Goal: Transaction & Acquisition: Book appointment/travel/reservation

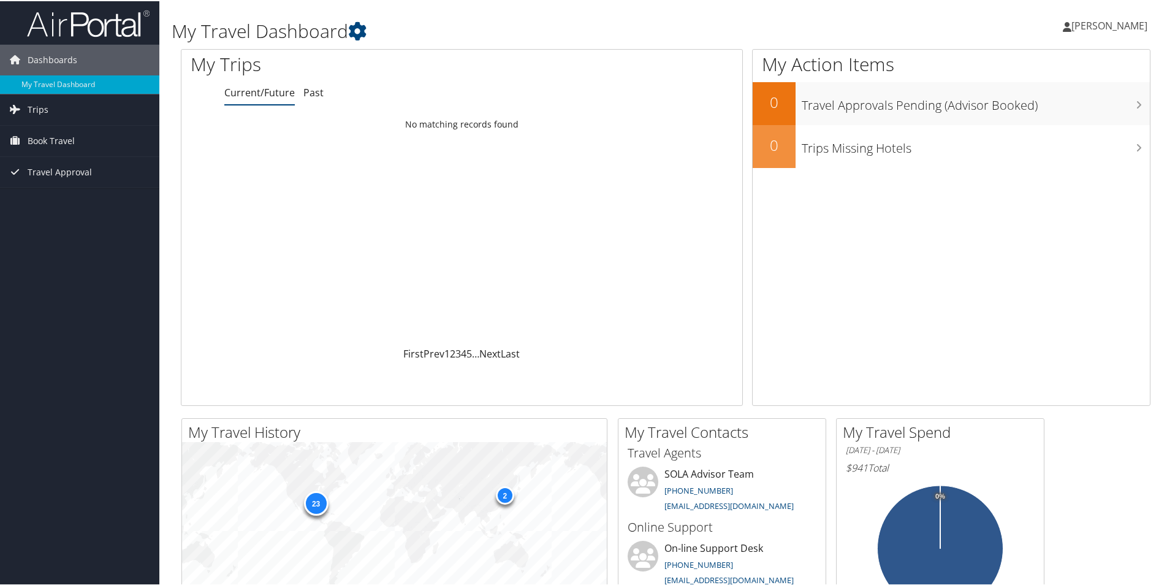
click at [1092, 24] on span "[PERSON_NAME]" at bounding box center [1110, 24] width 76 height 13
click at [1054, 251] on div "My Action Items 0 Travel Approvals Pending (Advisor Booked) 0 Trips Missing Hot…" at bounding box center [951, 226] width 399 height 357
click at [56, 138] on span "Book Travel" at bounding box center [51, 139] width 47 height 31
click at [80, 177] on link "Book/Manage Online Trips" at bounding box center [79, 183] width 159 height 18
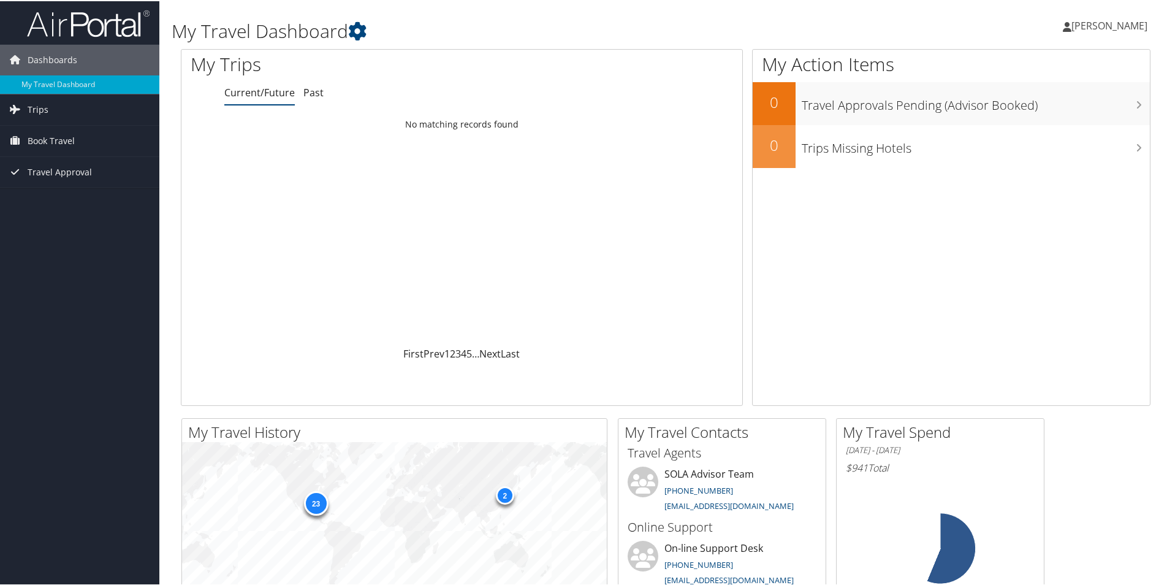
click at [1099, 25] on span "[PERSON_NAME]" at bounding box center [1110, 24] width 76 height 13
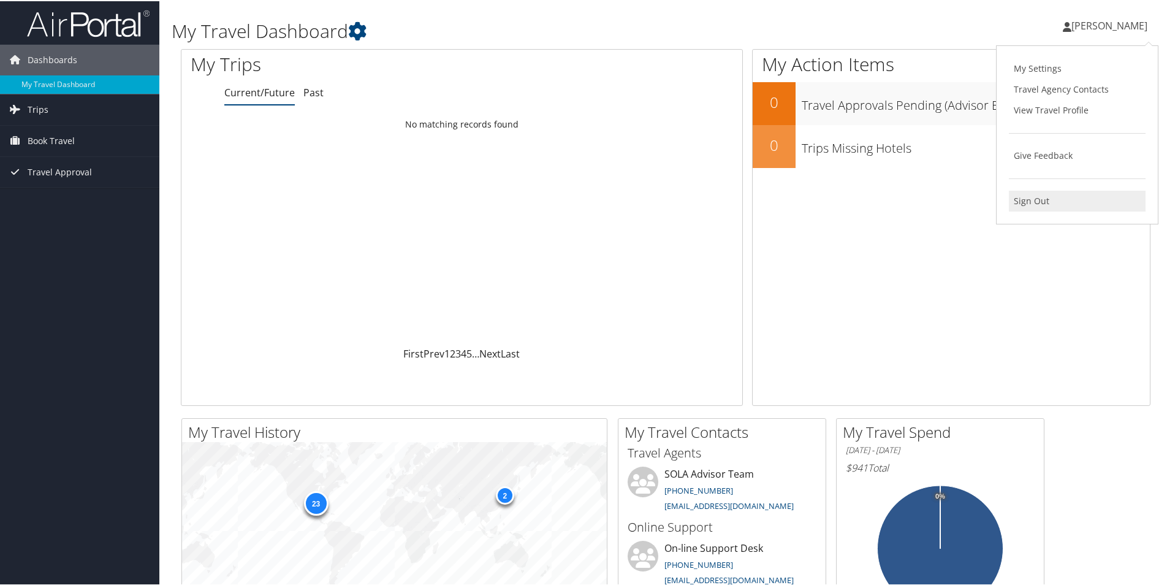
click at [1028, 202] on link "Sign Out" at bounding box center [1077, 199] width 137 height 21
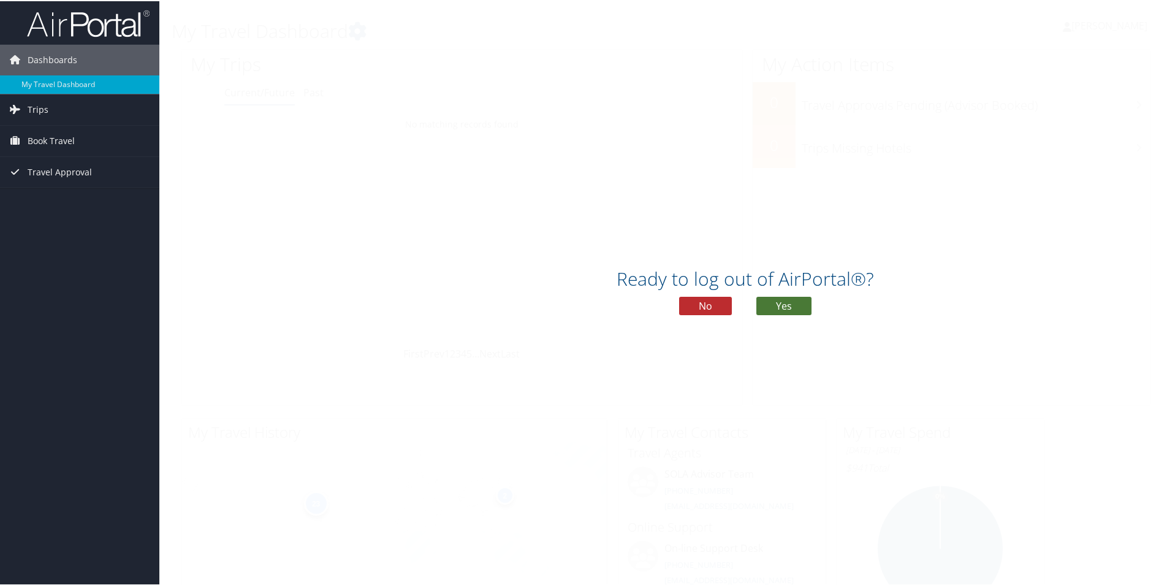
click at [782, 304] on button "Yes" at bounding box center [784, 305] width 55 height 18
